Goal: Use online tool/utility: Utilize a website feature to perform a specific function

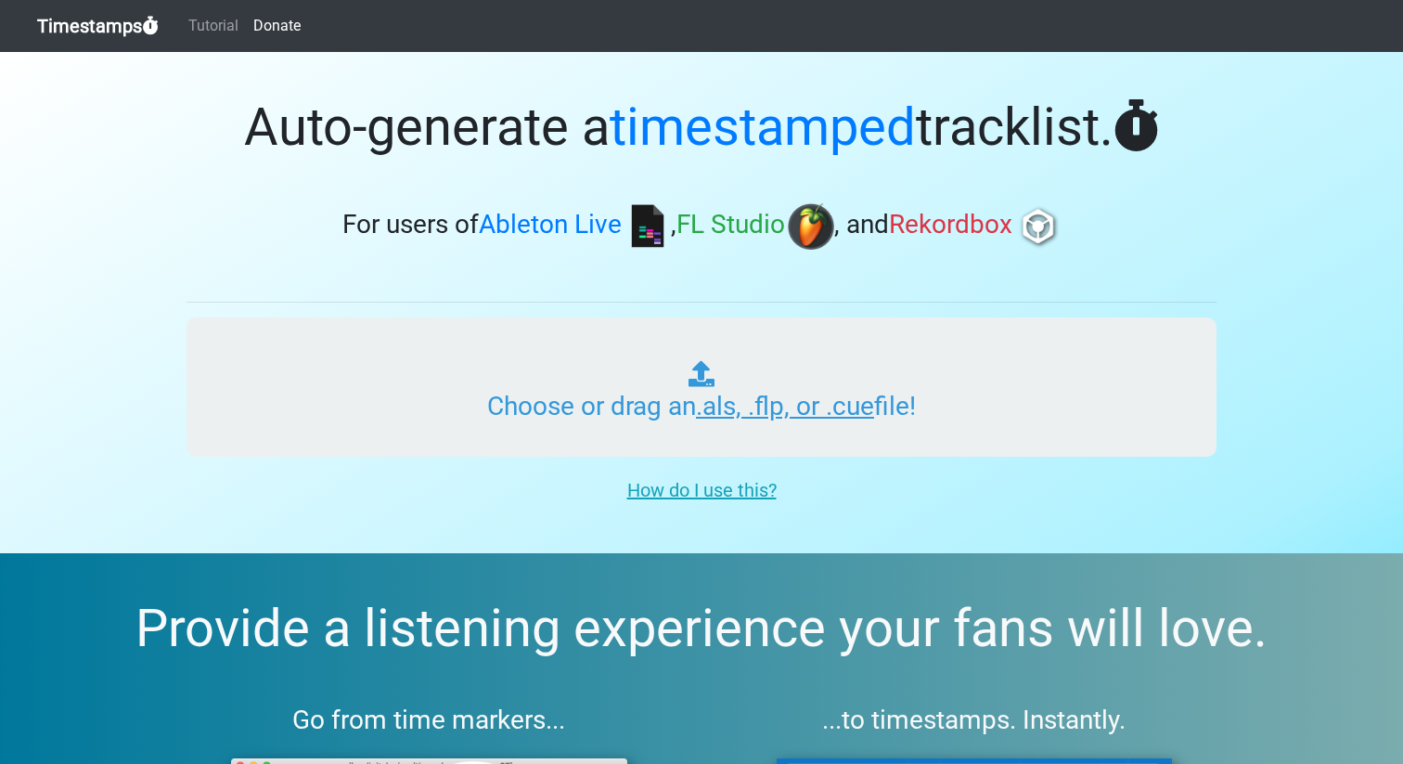
type input "C:\fakepath\RGC.als"
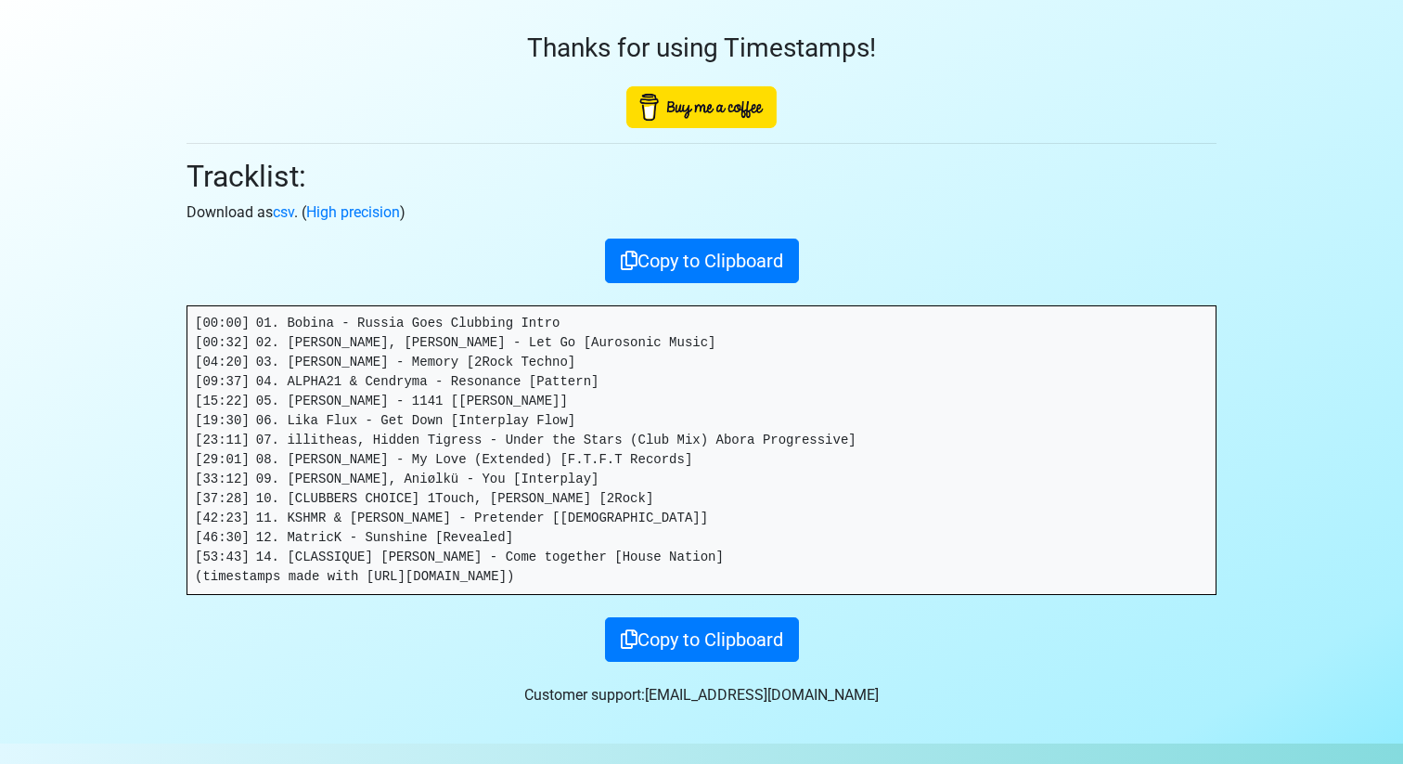
scroll to position [65, 0]
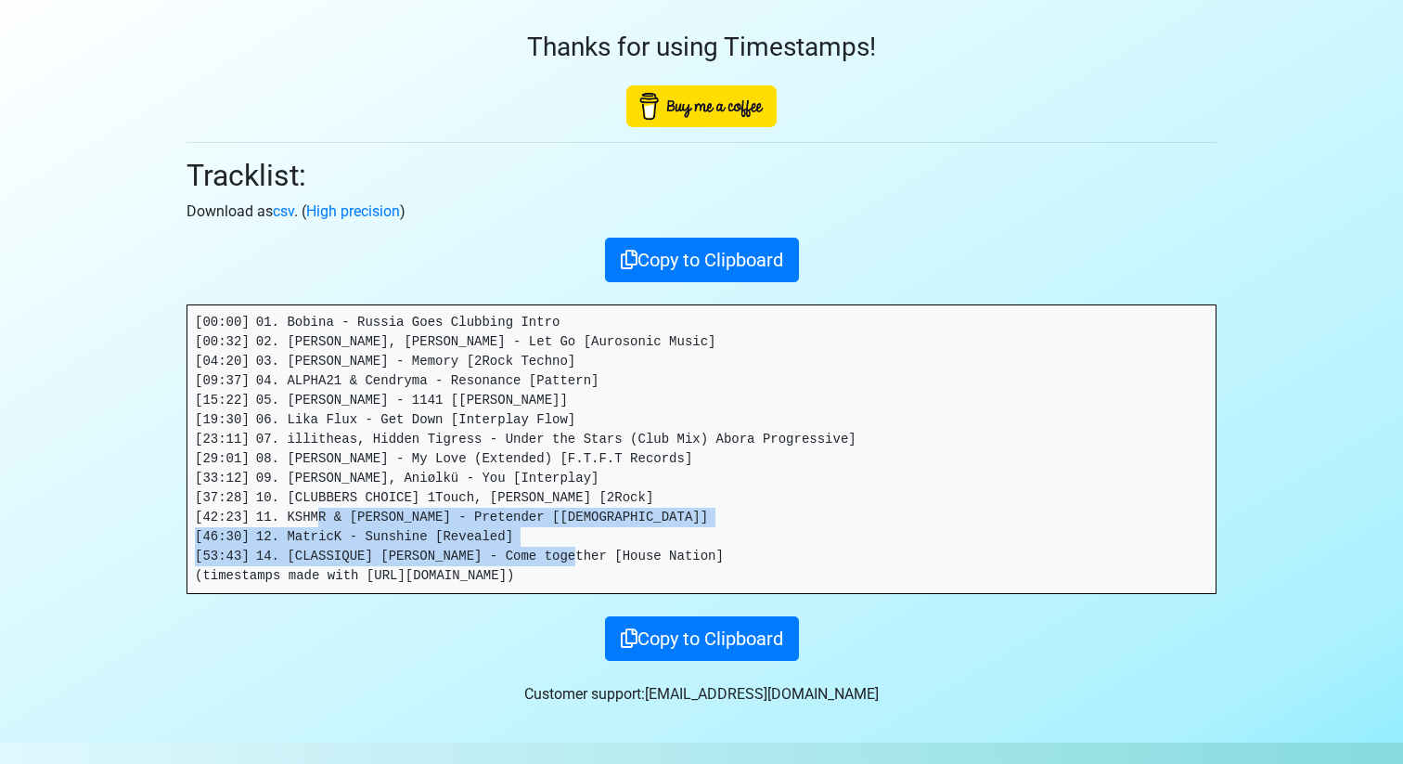
drag, startPoint x: 678, startPoint y: 554, endPoint x: 282, endPoint y: 517, distance: 398.0
click at [282, 517] on pre "[00:00] 01. Bobina - Russia Goes Clubbing Intro [00:32] 02. Aurosonic, Sharon V…" at bounding box center [701, 449] width 1028 height 288
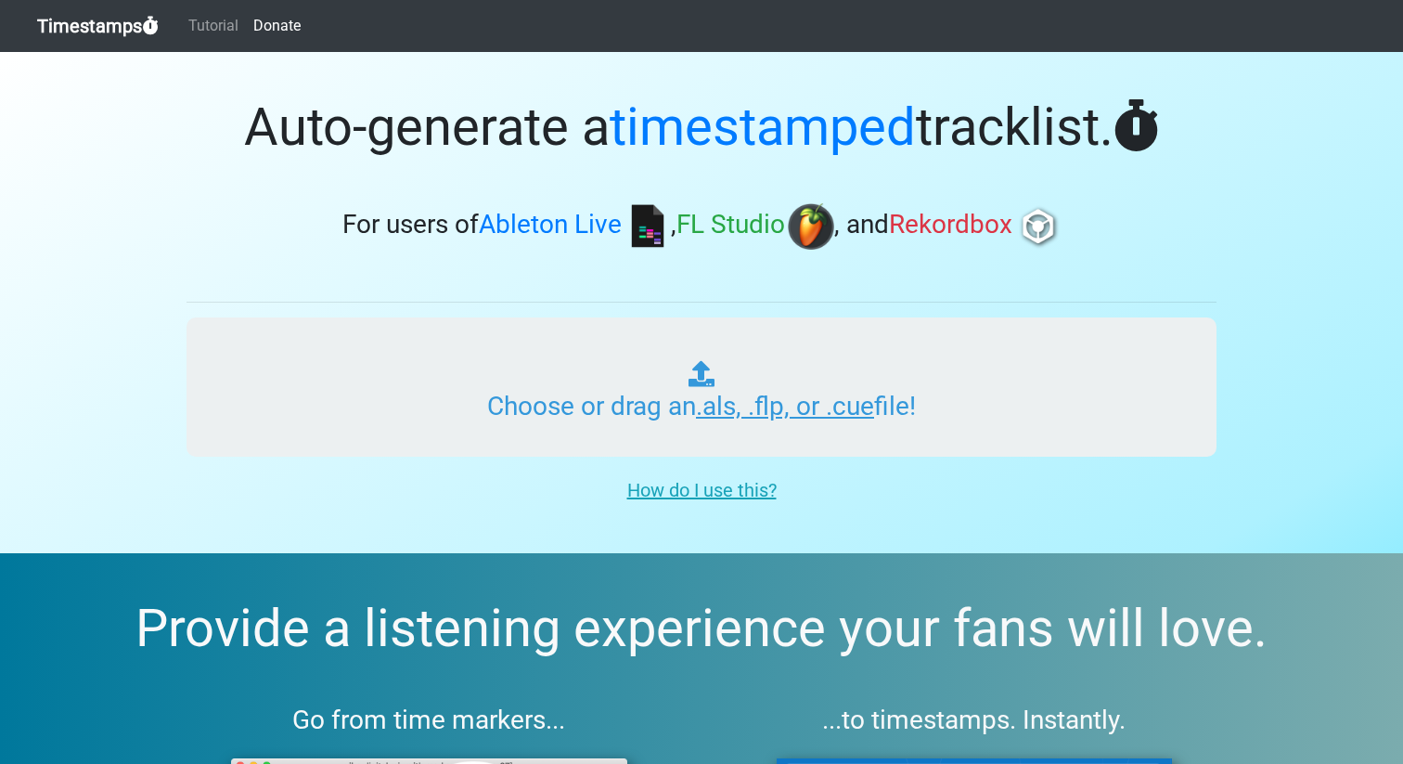
type input "C:\fakepath\RGC.als"
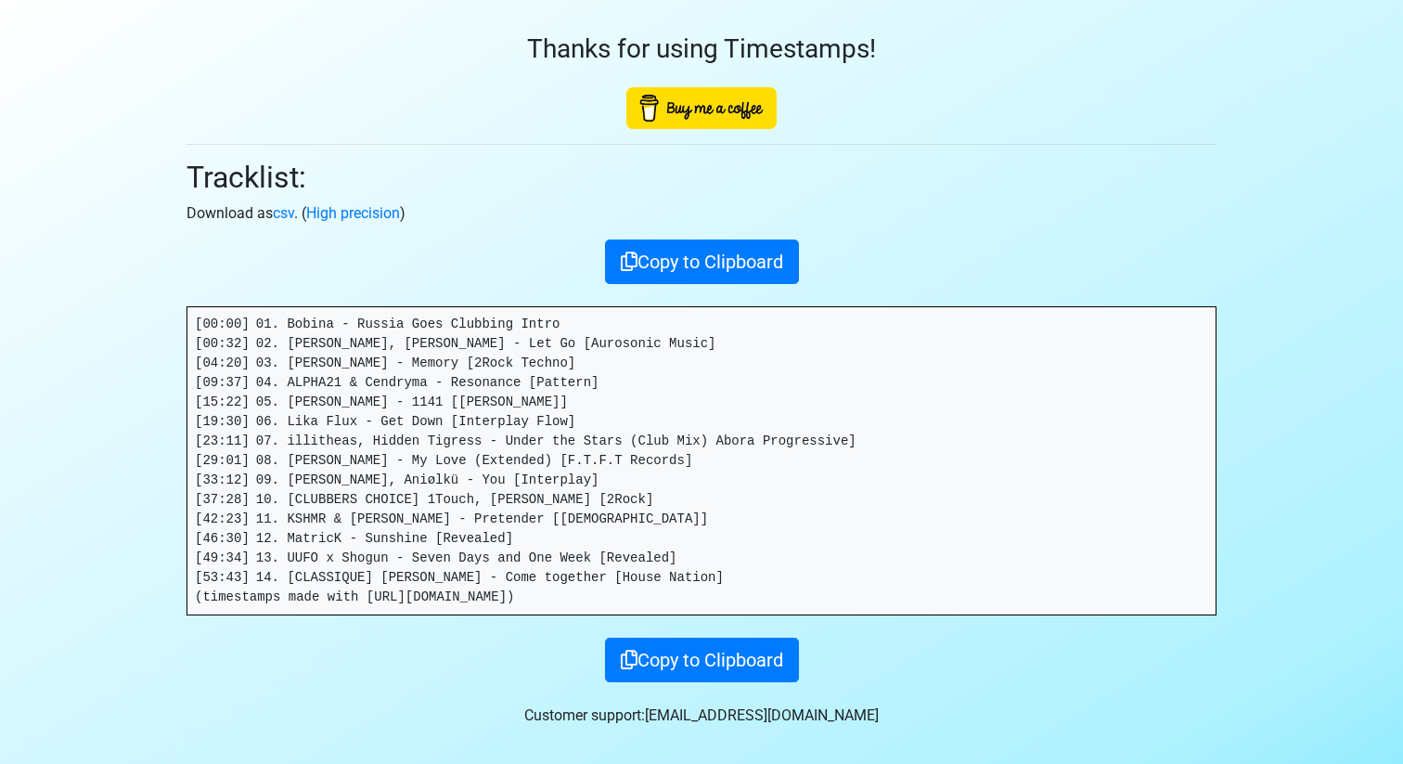
scroll to position [70, 0]
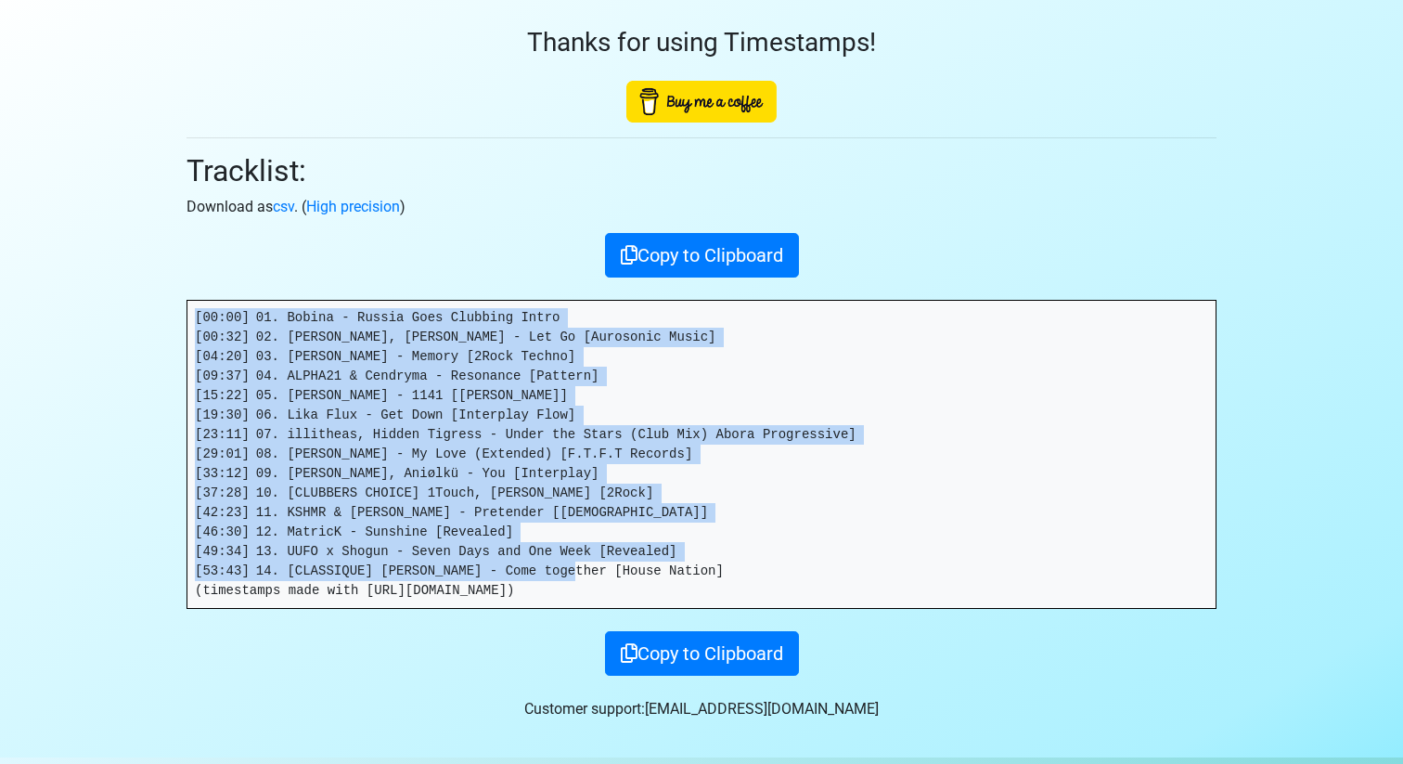
drag, startPoint x: 668, startPoint y: 568, endPoint x: 45, endPoint y: 250, distance: 700.2
click at [45, 250] on section "Thanks for using Timestamps! Tracklist: Download as csv . ( High precision ) Co…" at bounding box center [701, 369] width 1403 height 775
copy pre "[00:00] 01. Bobina - Russia Goes Clubbing Intro [00:32] 02. [PERSON_NAME], [PER…"
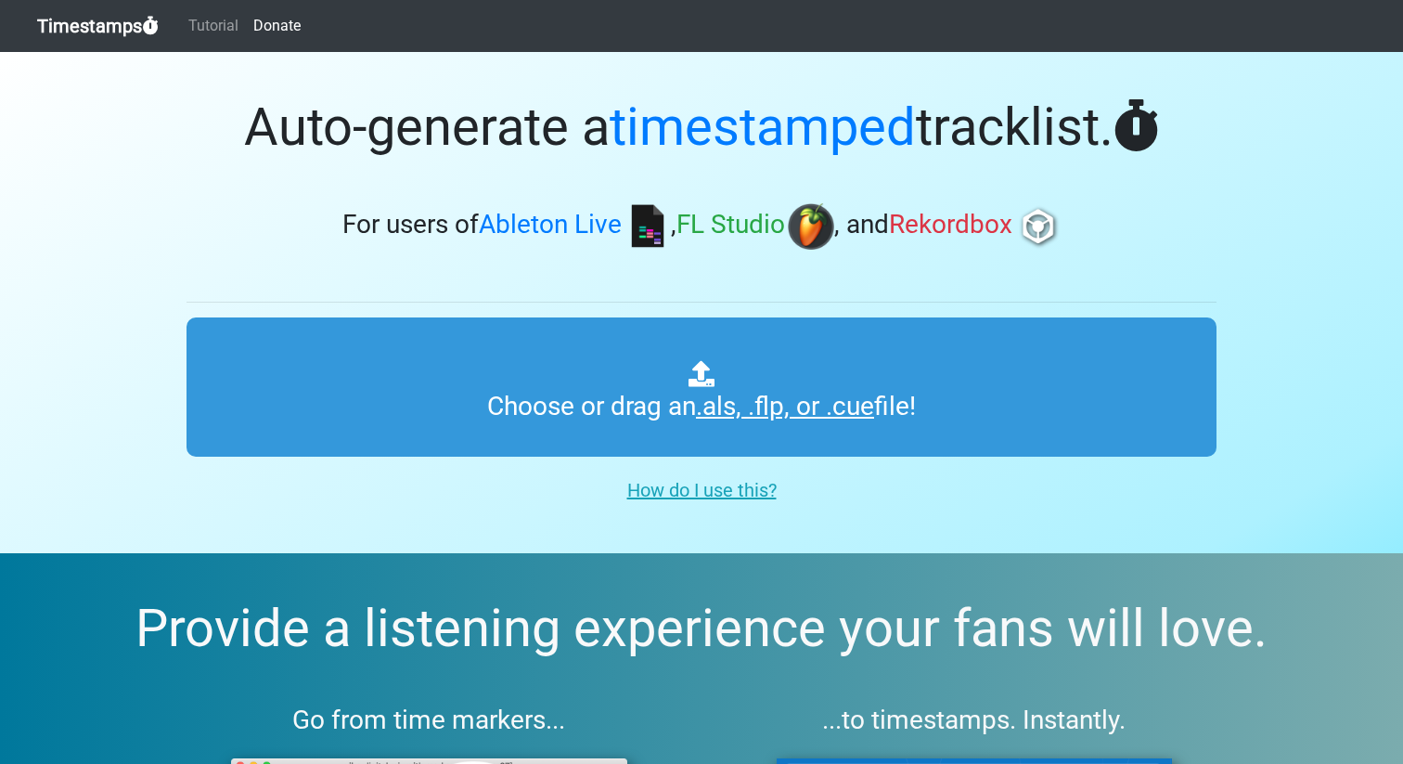
type input "C:\fakepath\RGC.als"
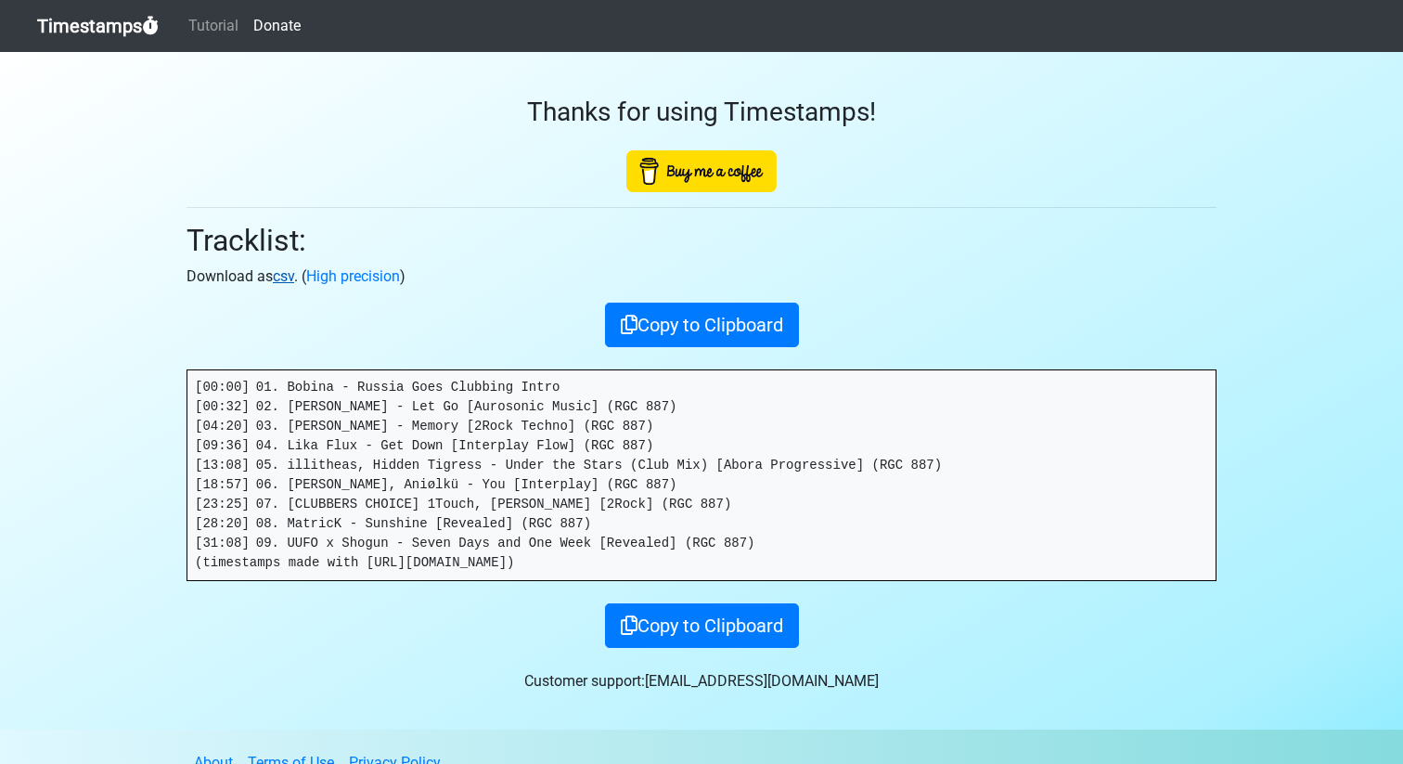
click at [291, 279] on link "csv" at bounding box center [283, 276] width 21 height 18
